Goal: Information Seeking & Learning: Learn about a topic

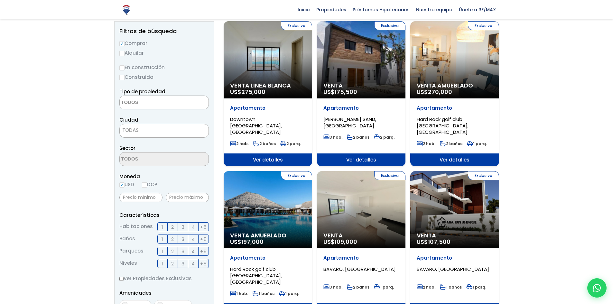
scroll to position [64, 0]
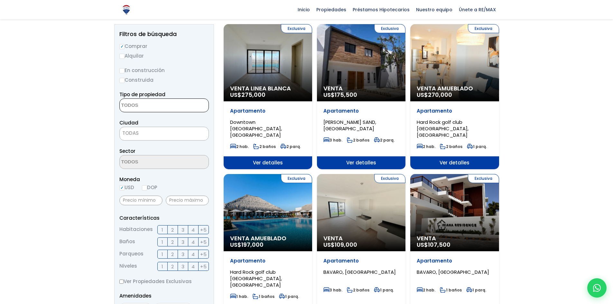
click at [141, 104] on textarea "Search" at bounding box center [151, 106] width 62 height 14
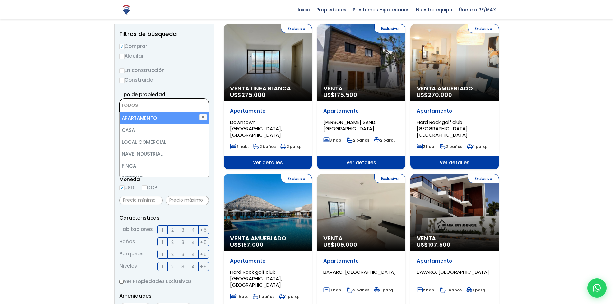
click at [141, 117] on li "APARTAMENTO" at bounding box center [164, 118] width 89 height 12
select select "apartment"
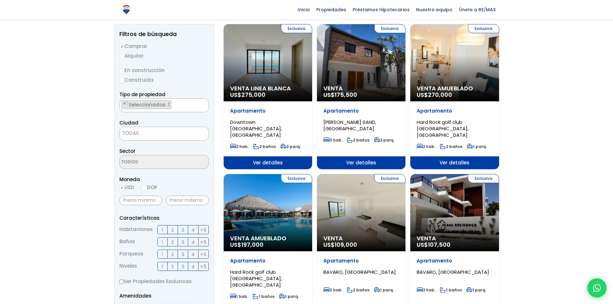
click at [160, 105] on span "Seleccionados: 1" at bounding box center [149, 104] width 43 height 7
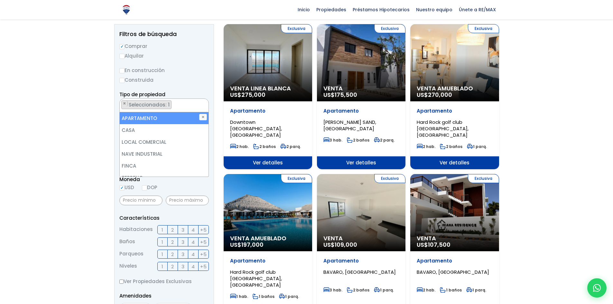
click at [152, 117] on li "APARTAMENTO" at bounding box center [164, 118] width 89 height 12
click at [140, 119] on li "APARTAMENTO" at bounding box center [164, 118] width 89 height 12
select select "apartment"
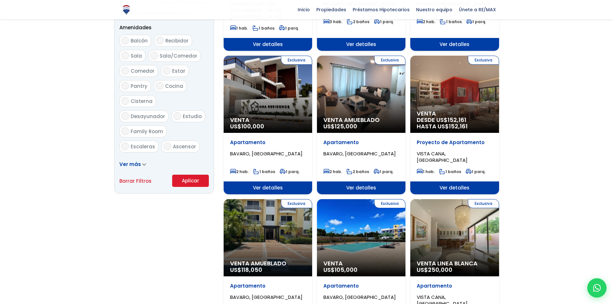
scroll to position [322, 0]
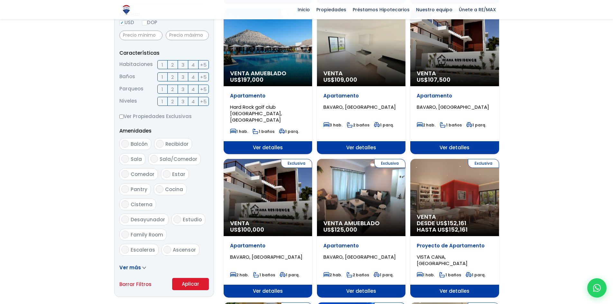
click at [349, 87] on div "Exclusiva Venta Linea Blanca US$ 275,000 Apartamento Downtown Punta Cana, PUNTA…" at bounding box center [360, 299] width 275 height 881
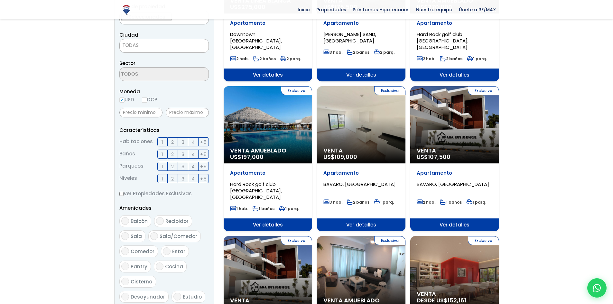
scroll to position [161, 0]
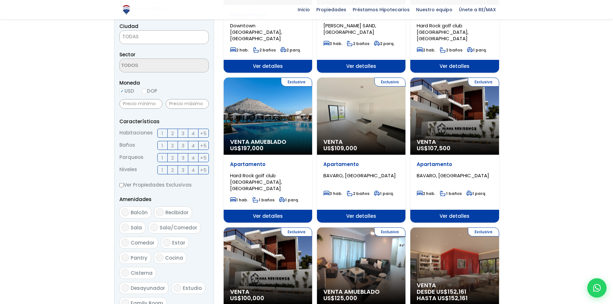
click at [431, 126] on div "Exclusiva Venta US$ 107,500" at bounding box center [454, 115] width 88 height 77
click at [452, 109] on div "Exclusiva Venta US$ 107,500" at bounding box center [454, 115] width 88 height 77
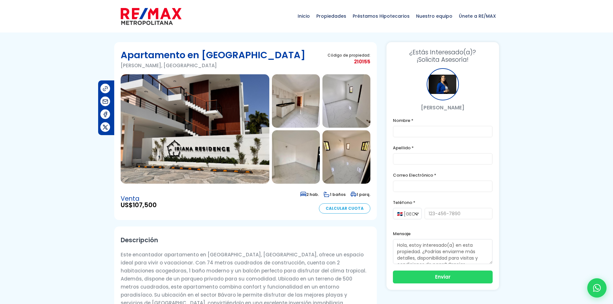
click at [291, 113] on img at bounding box center [296, 100] width 48 height 53
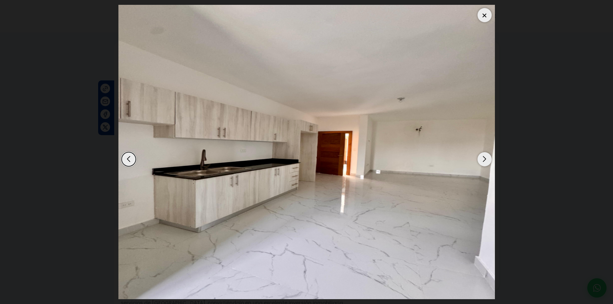
click at [485, 159] on div "Next slide" at bounding box center [484, 159] width 14 height 14
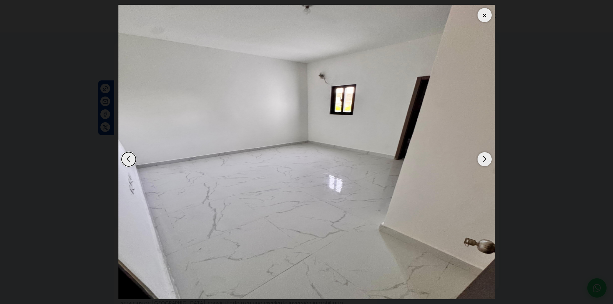
click at [485, 159] on div "Next slide" at bounding box center [484, 159] width 14 height 14
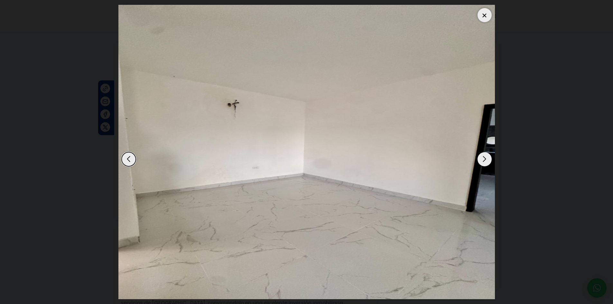
click at [485, 159] on div "Next slide" at bounding box center [484, 159] width 14 height 14
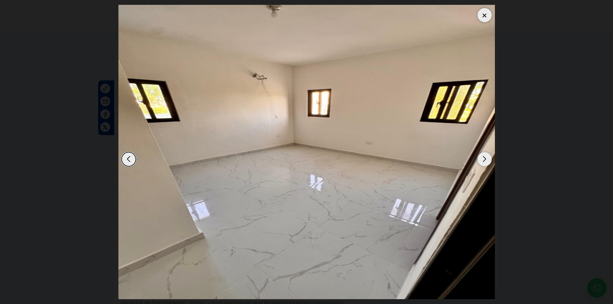
click at [485, 159] on div "Next slide" at bounding box center [484, 159] width 14 height 14
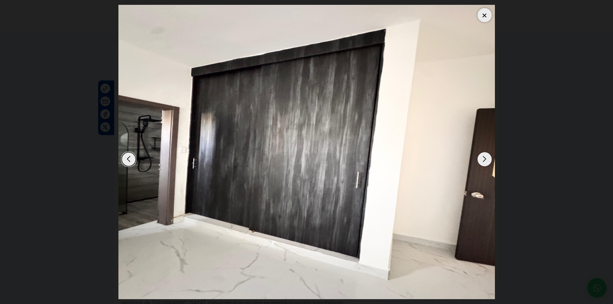
click at [485, 159] on div "Next slide" at bounding box center [484, 159] width 14 height 14
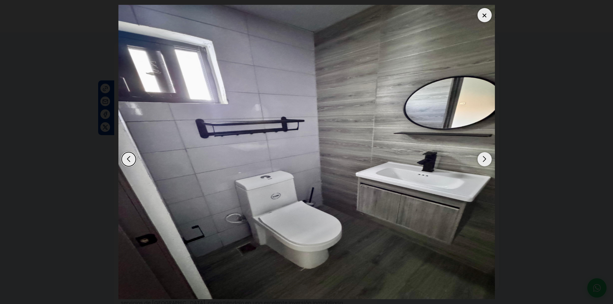
click at [485, 159] on div "Next slide" at bounding box center [484, 159] width 14 height 14
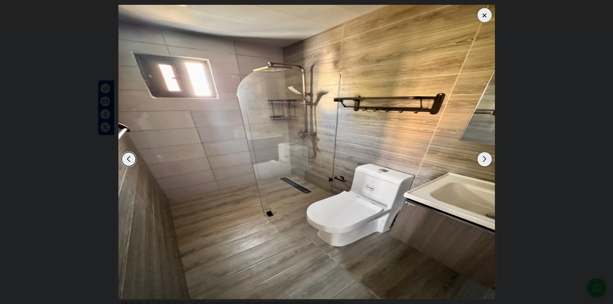
click at [485, 159] on div "Next slide" at bounding box center [484, 159] width 14 height 14
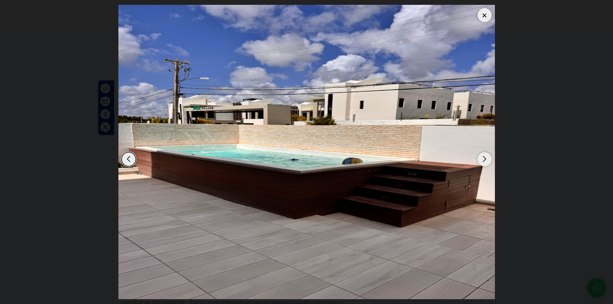
click at [485, 159] on div "Next slide" at bounding box center [484, 159] width 14 height 14
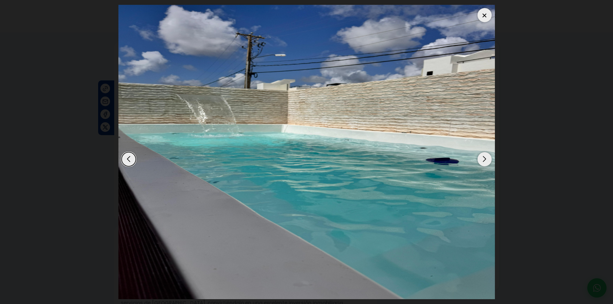
click at [485, 159] on div "Next slide" at bounding box center [484, 159] width 14 height 14
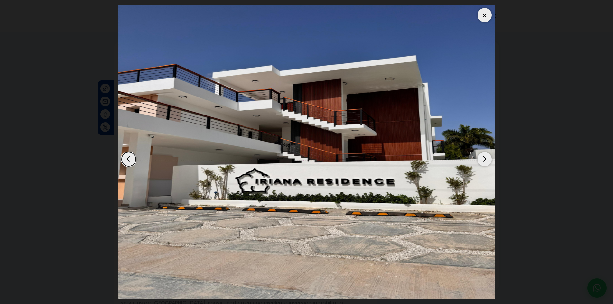
click at [487, 17] on div at bounding box center [484, 15] width 14 height 14
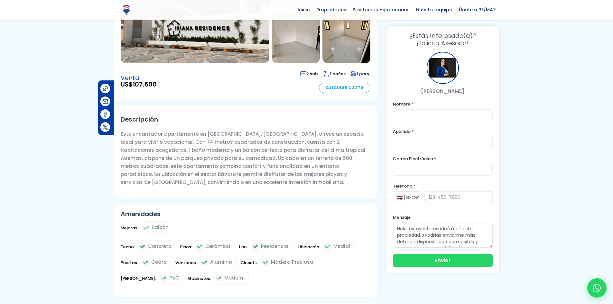
scroll to position [129, 0]
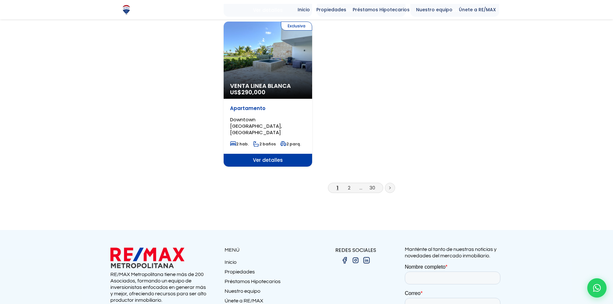
scroll to position [804, 0]
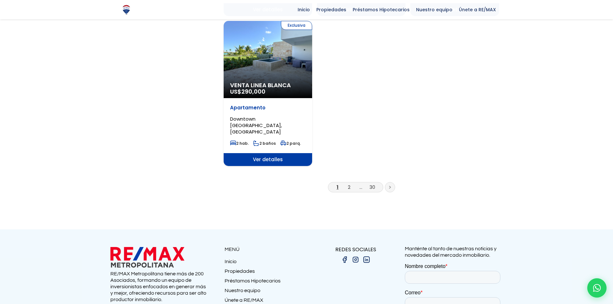
click at [388, 182] on link at bounding box center [390, 187] width 10 height 10
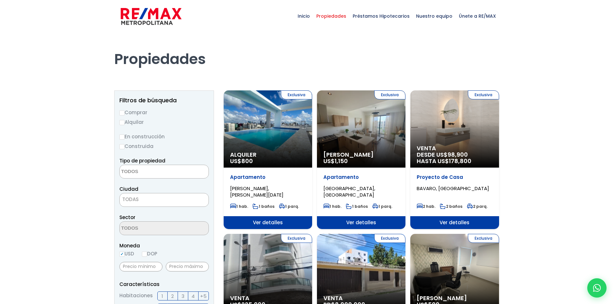
select select
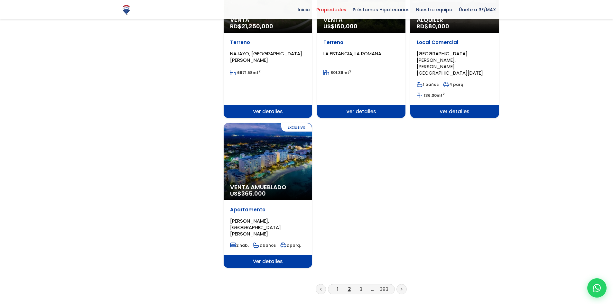
scroll to position [740, 0]
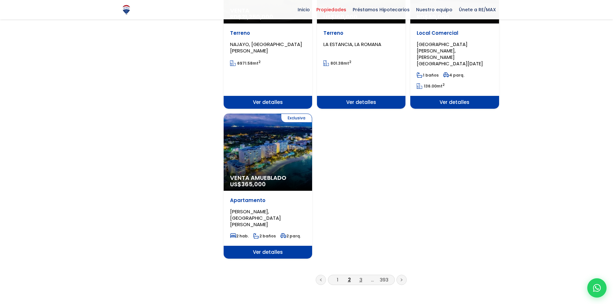
click at [359, 276] on link "3" at bounding box center [360, 279] width 3 height 7
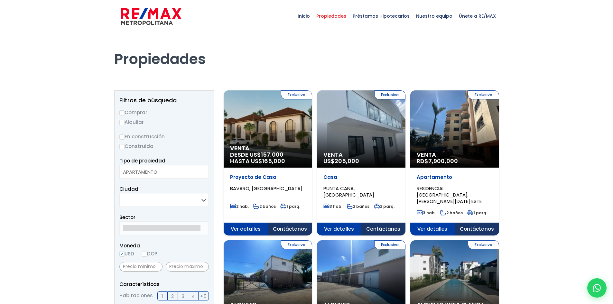
select select
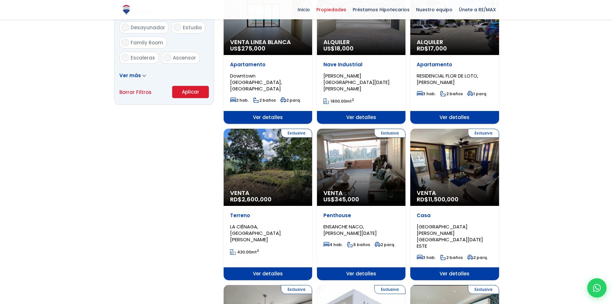
scroll to position [418, 0]
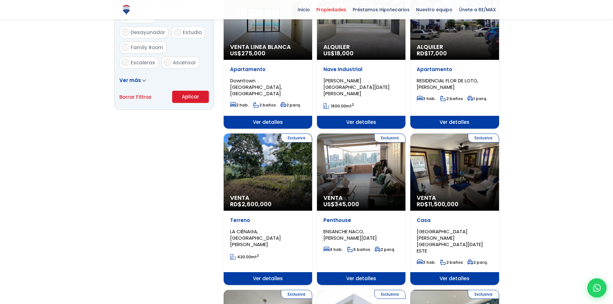
click at [272, 149] on div "Exclusiva Venta RD$ 2,600,000" at bounding box center [267, 171] width 88 height 77
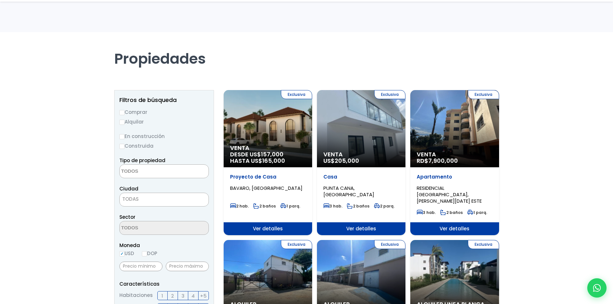
select select
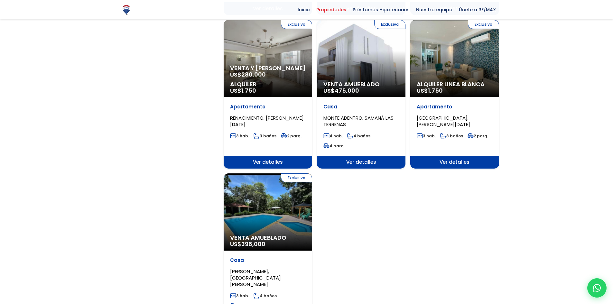
scroll to position [707, 0]
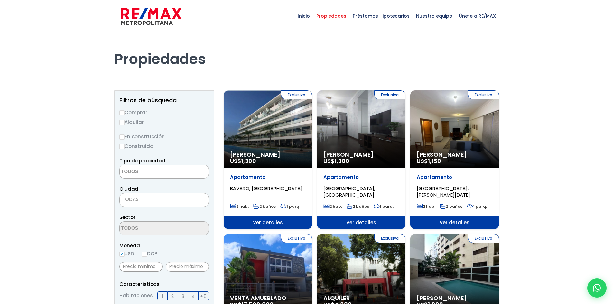
select select
drag, startPoint x: 138, startPoint y: -1, endPoint x: 136, endPoint y: -3, distance: 3.4
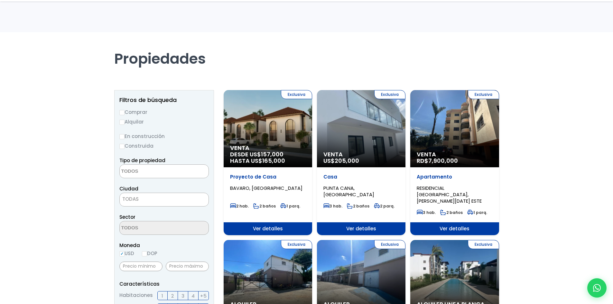
select select
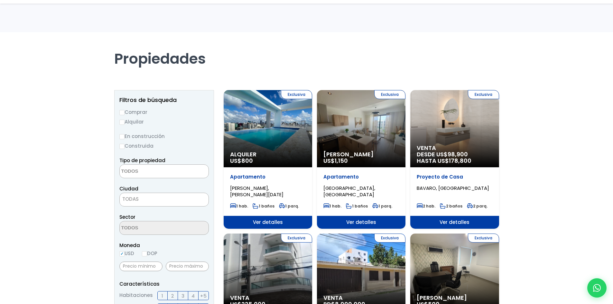
select select
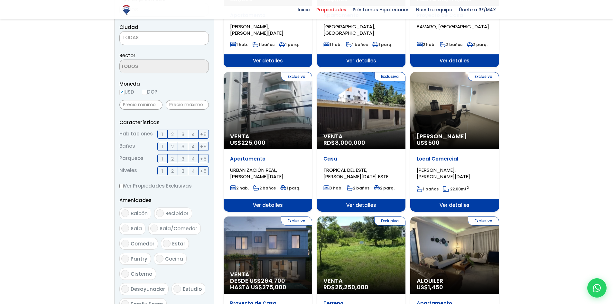
scroll to position [64, 0]
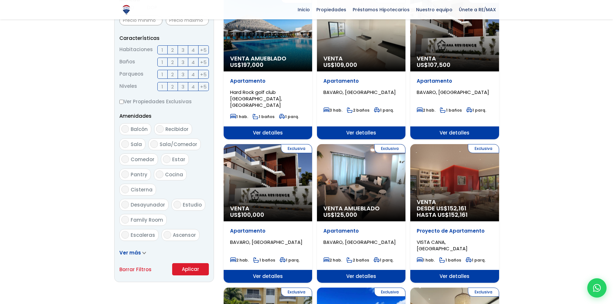
scroll to position [243, 0]
